Goal: Task Accomplishment & Management: Manage account settings

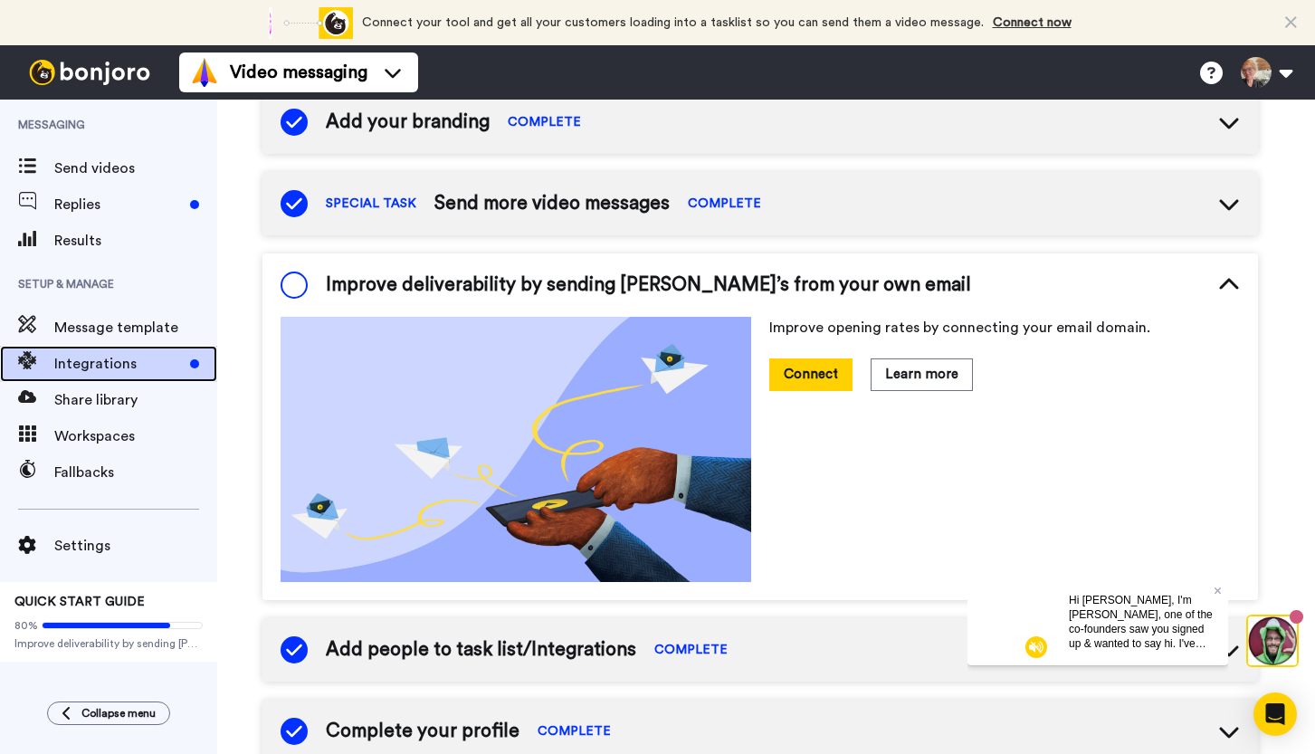
click at [107, 366] on span "Integrations" at bounding box center [118, 364] width 129 height 22
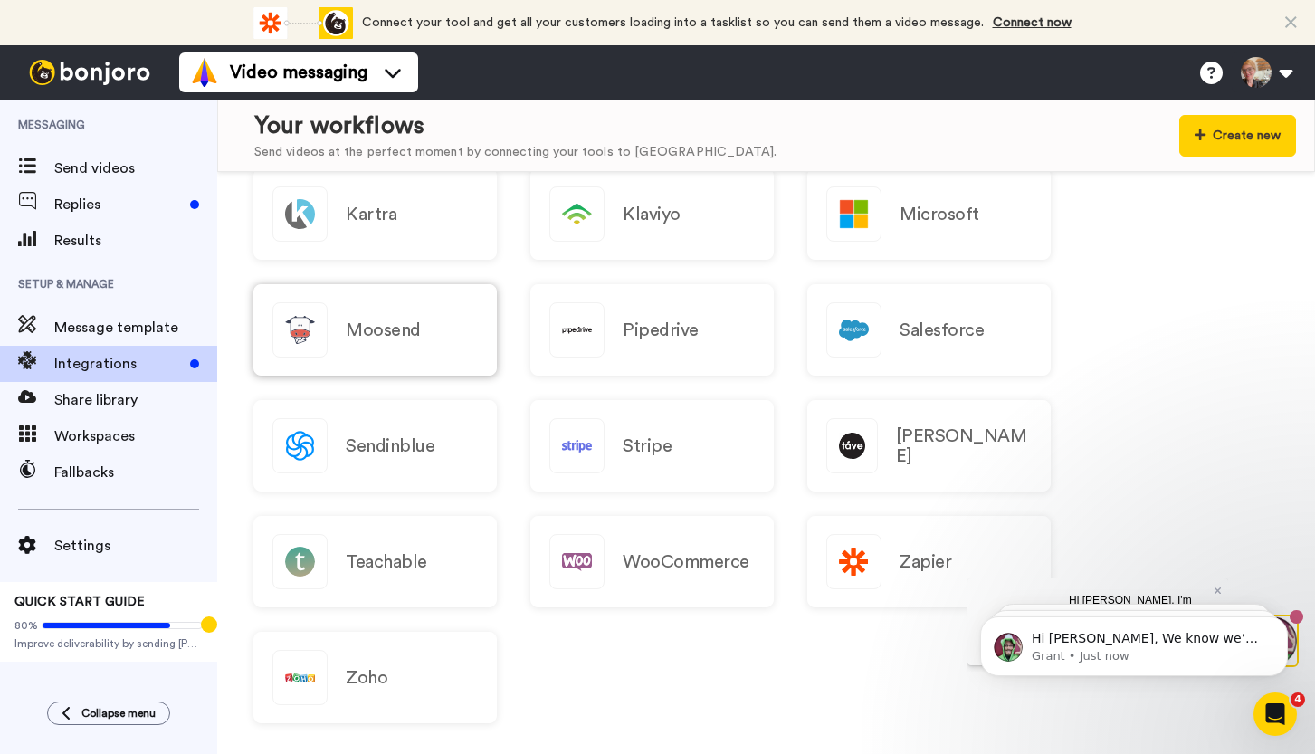
scroll to position [1719, 0]
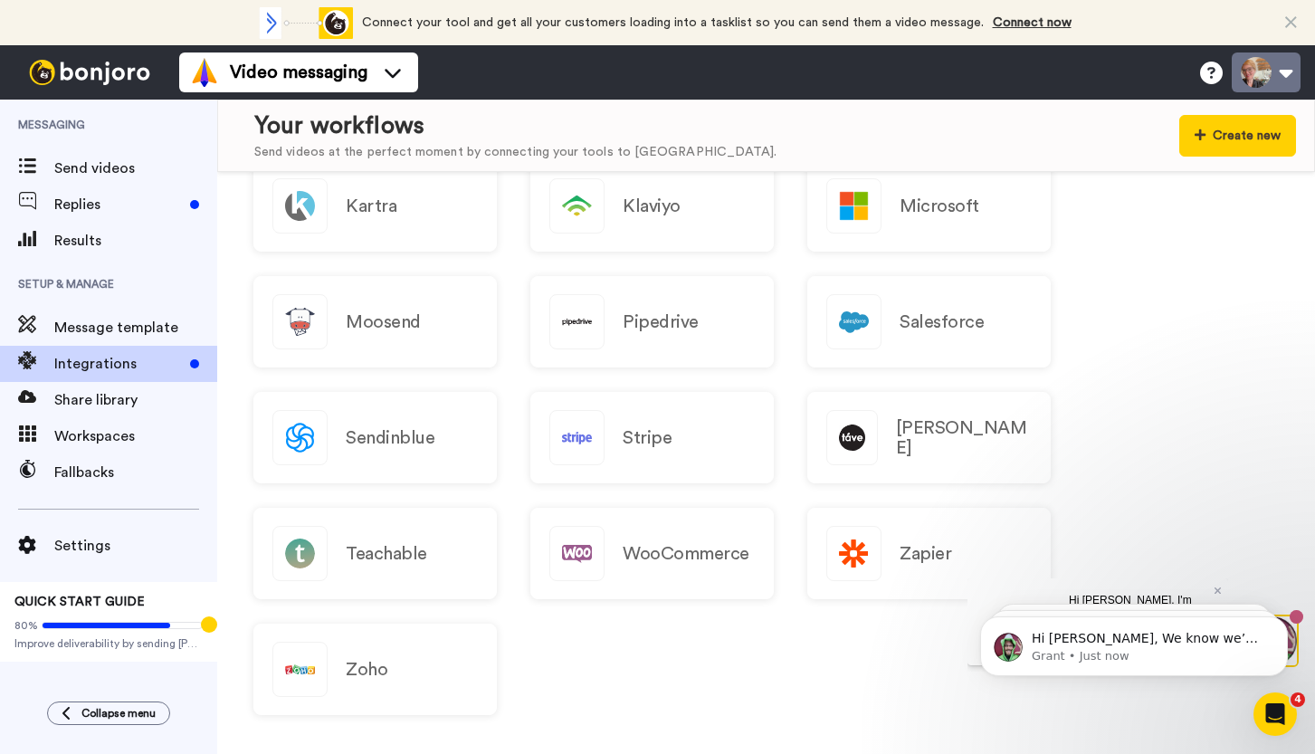
click at [1241, 68] on button at bounding box center [1266, 73] width 69 height 40
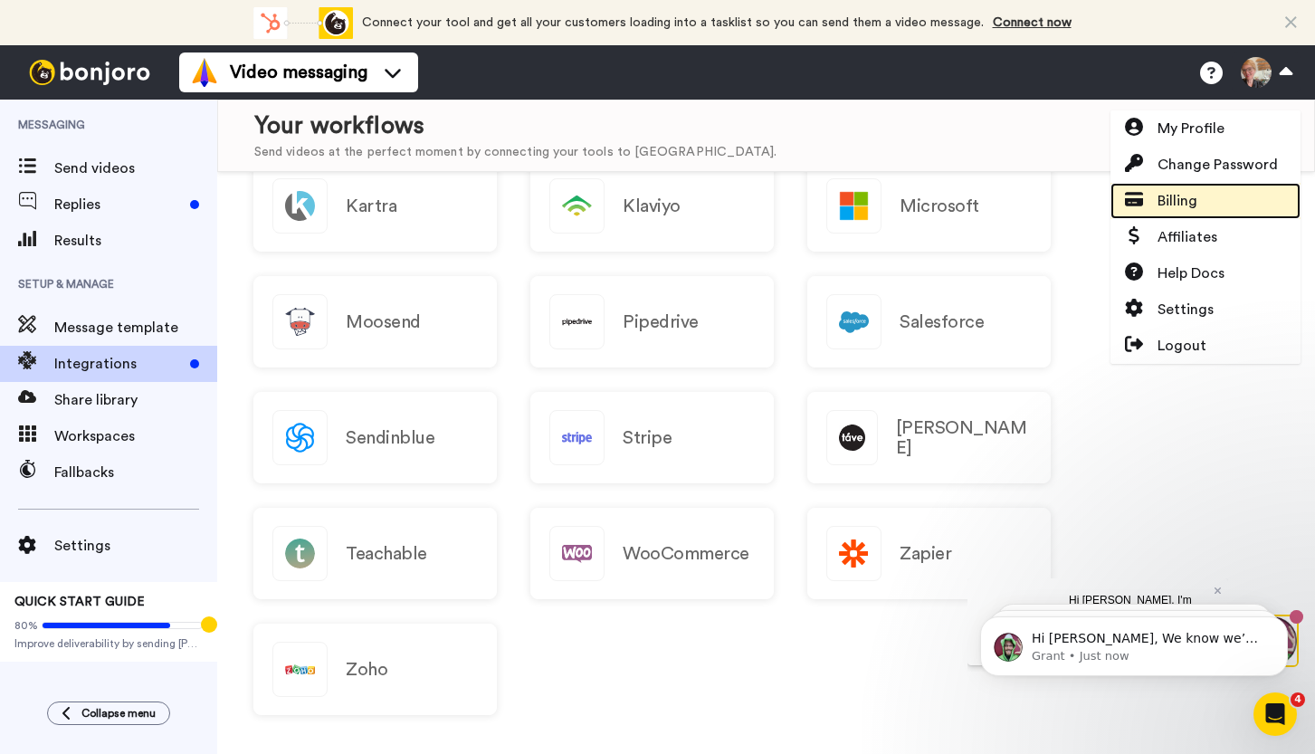
click at [1196, 209] on span "Billing" at bounding box center [1178, 201] width 40 height 22
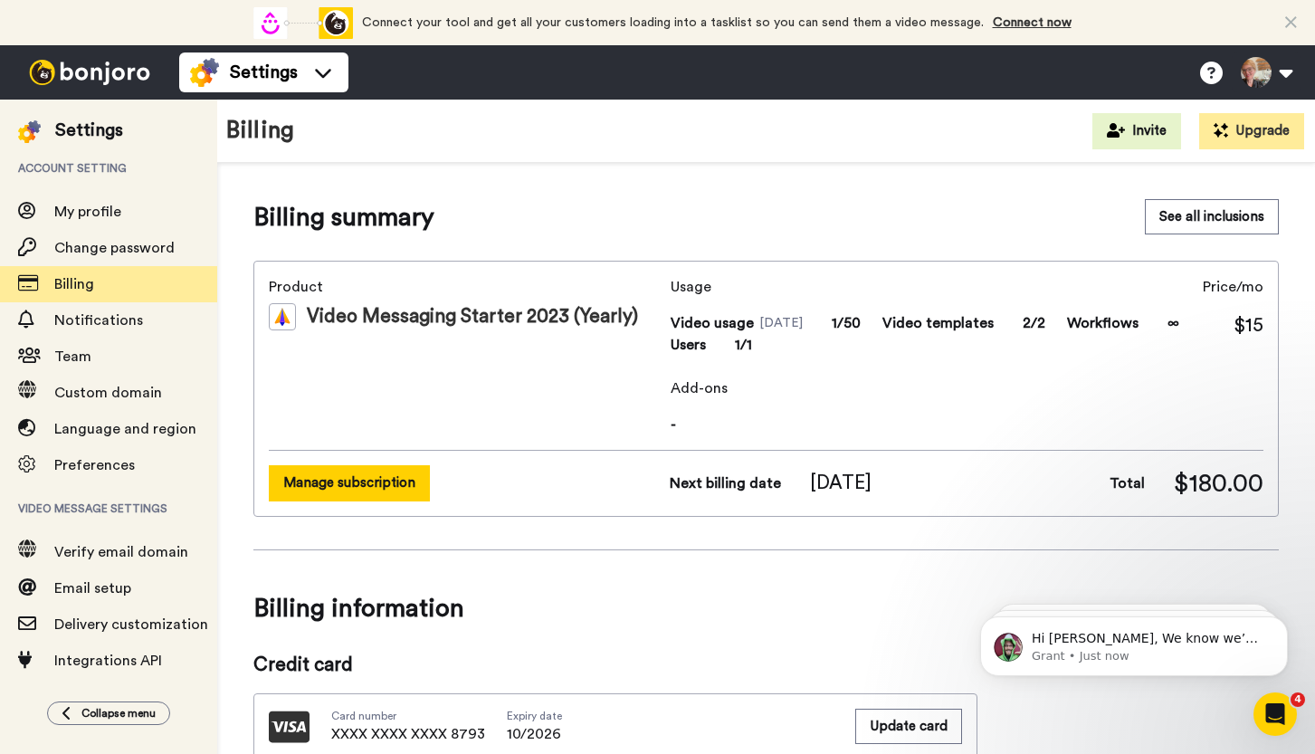
click at [404, 481] on button "Manage subscription" at bounding box center [349, 482] width 161 height 35
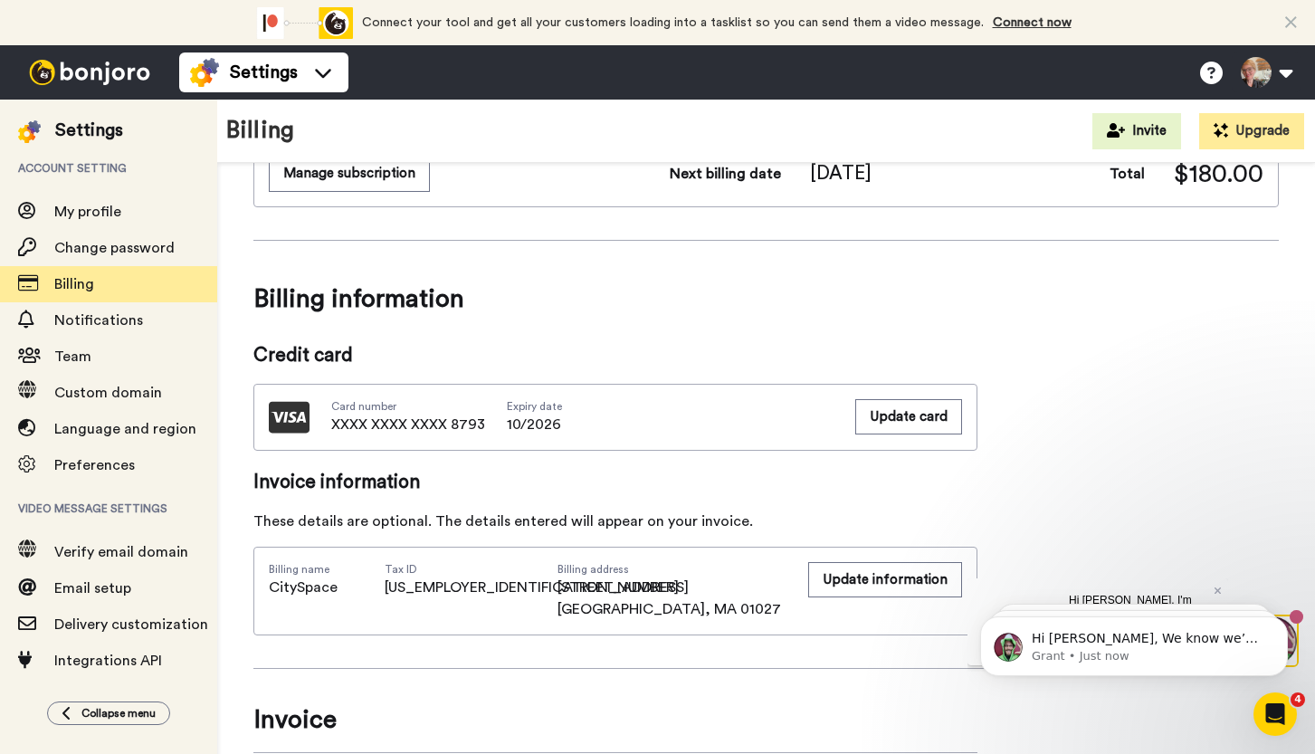
scroll to position [313, 0]
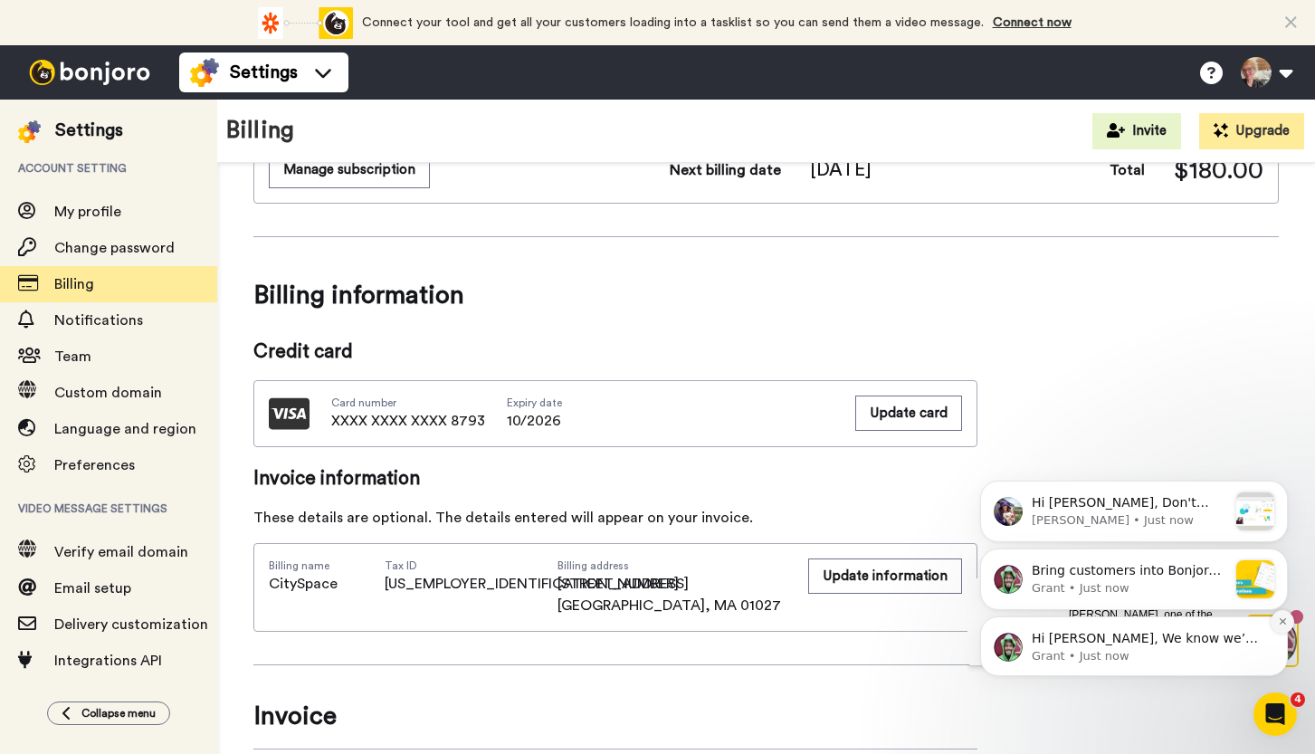
click at [1285, 616] on button "Dismiss notification" at bounding box center [1283, 622] width 24 height 24
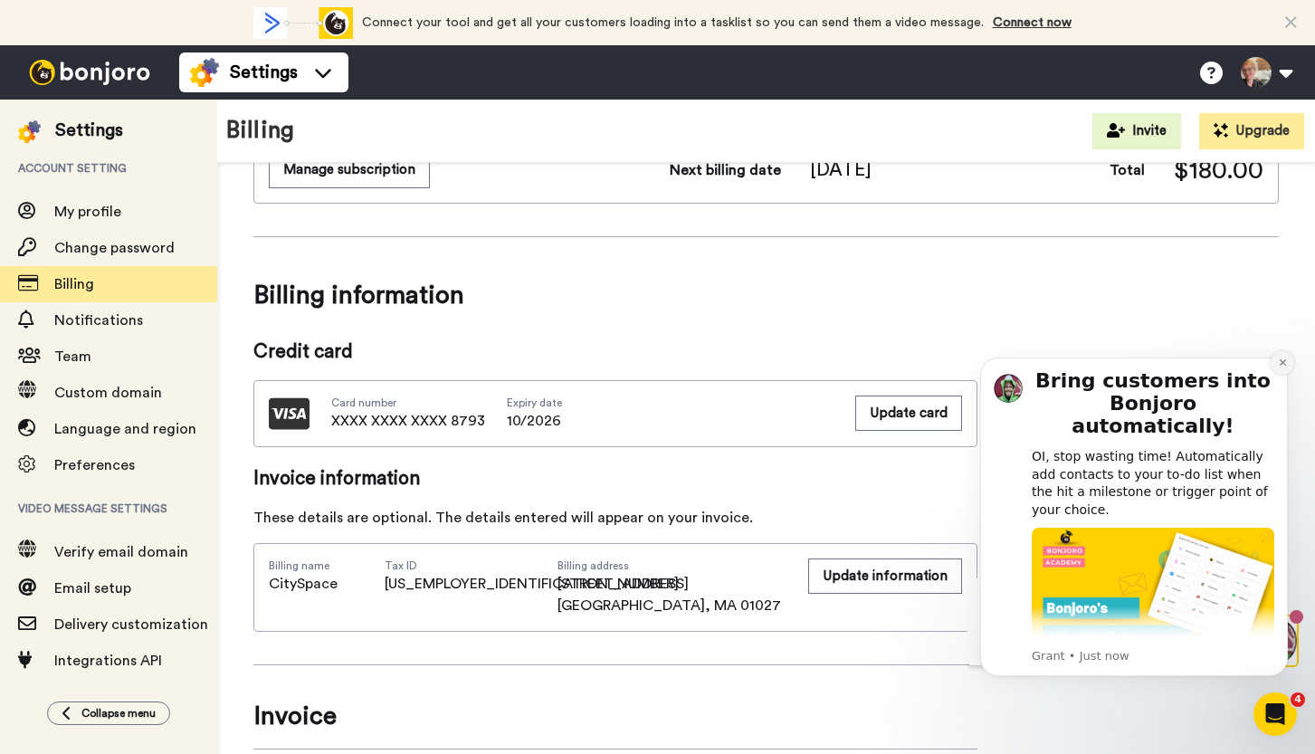
click at [1278, 367] on icon "Dismiss notification" at bounding box center [1283, 363] width 10 height 10
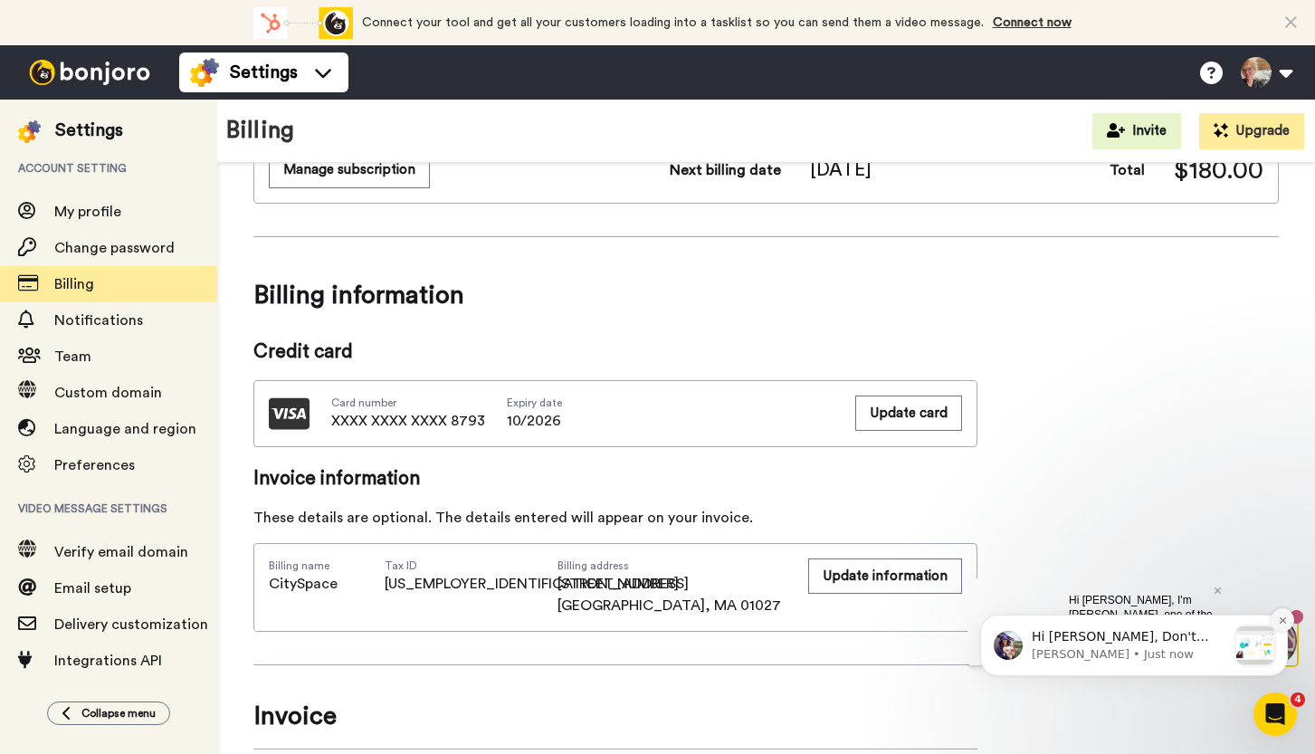
click at [1283, 617] on icon "Dismiss notification" at bounding box center [1283, 621] width 10 height 10
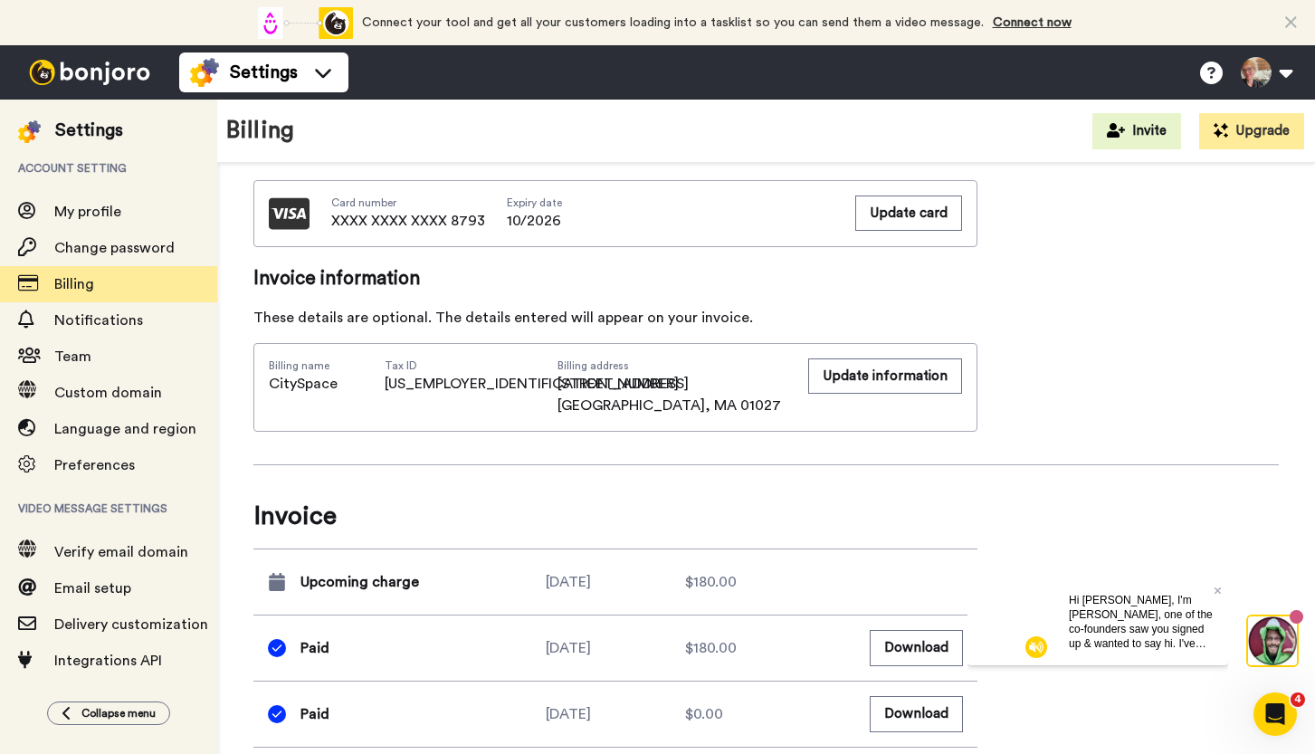
scroll to position [553, 0]
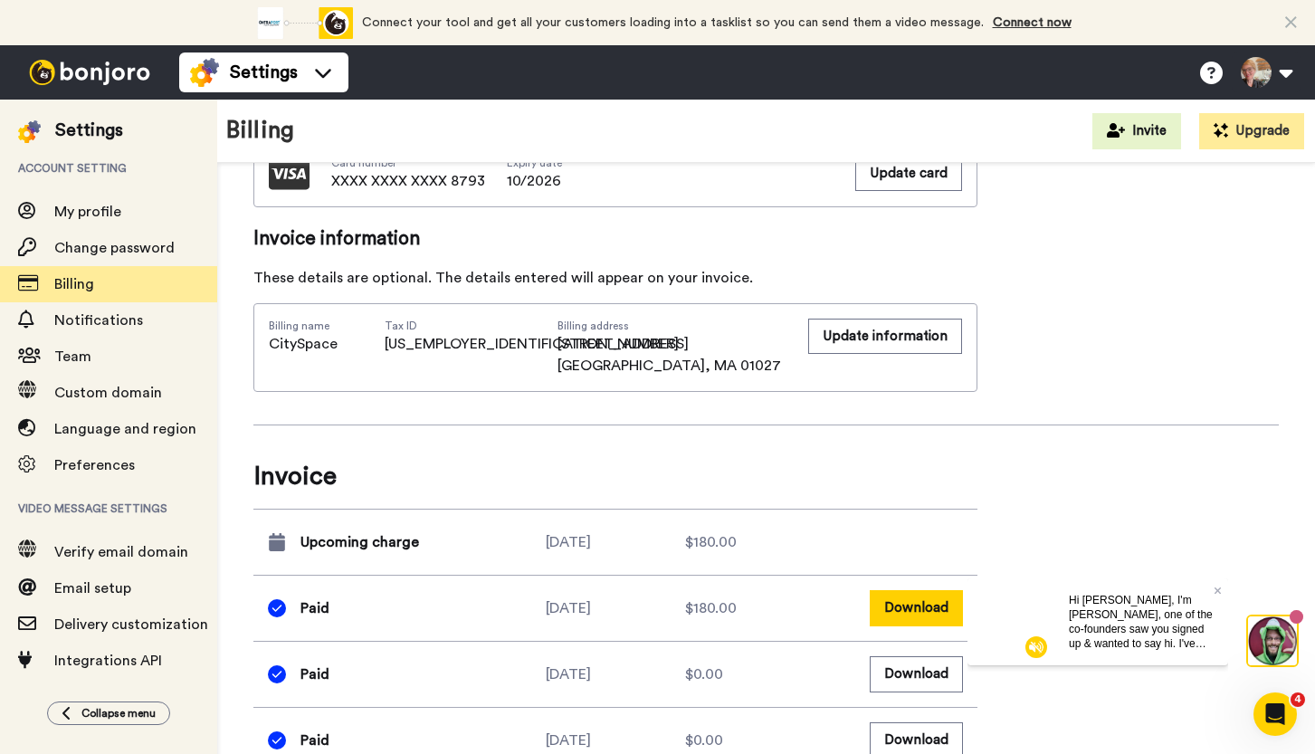
click at [903, 610] on button "Download" at bounding box center [916, 607] width 93 height 35
click at [1218, 588] on icon at bounding box center [1218, 590] width 7 height 11
